Goal: Task Accomplishment & Management: Manage account settings

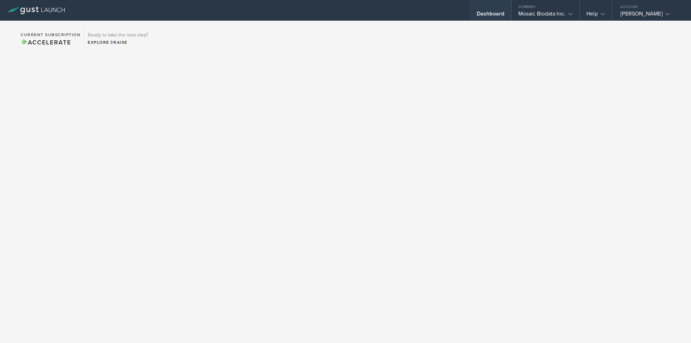
click at [491, 13] on div "Dashboard" at bounding box center [491, 15] width 28 height 10
